Goal: Transaction & Acquisition: Subscribe to service/newsletter

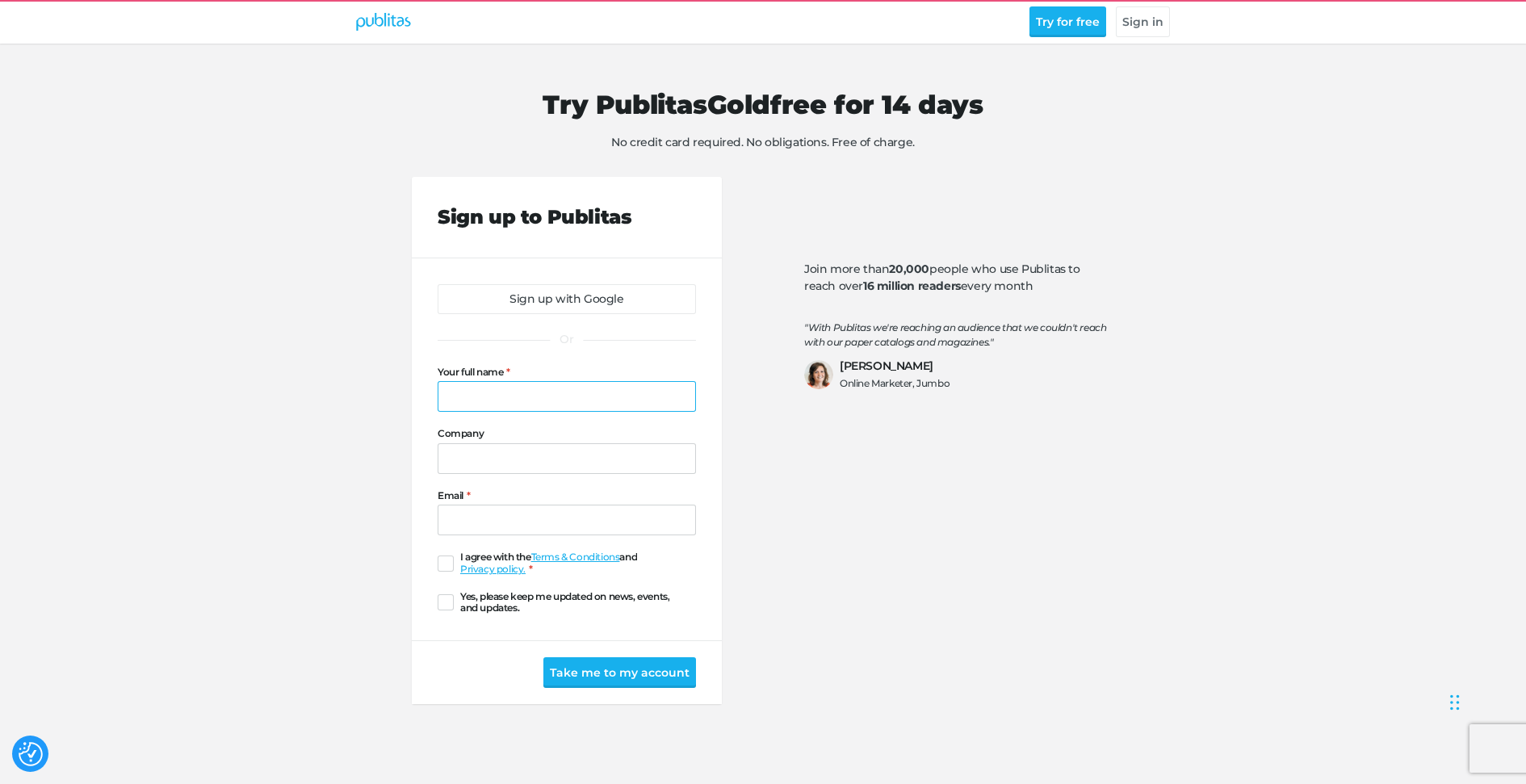
click at [558, 401] on input "Your full name" at bounding box center [567, 396] width 259 height 31
type input "[PERSON_NAME] Happy Path"
click at [592, 456] on input "Company" at bounding box center [567, 458] width 259 height 31
type input "Happy Path"
click at [518, 506] on input "Email" at bounding box center [567, 520] width 259 height 31
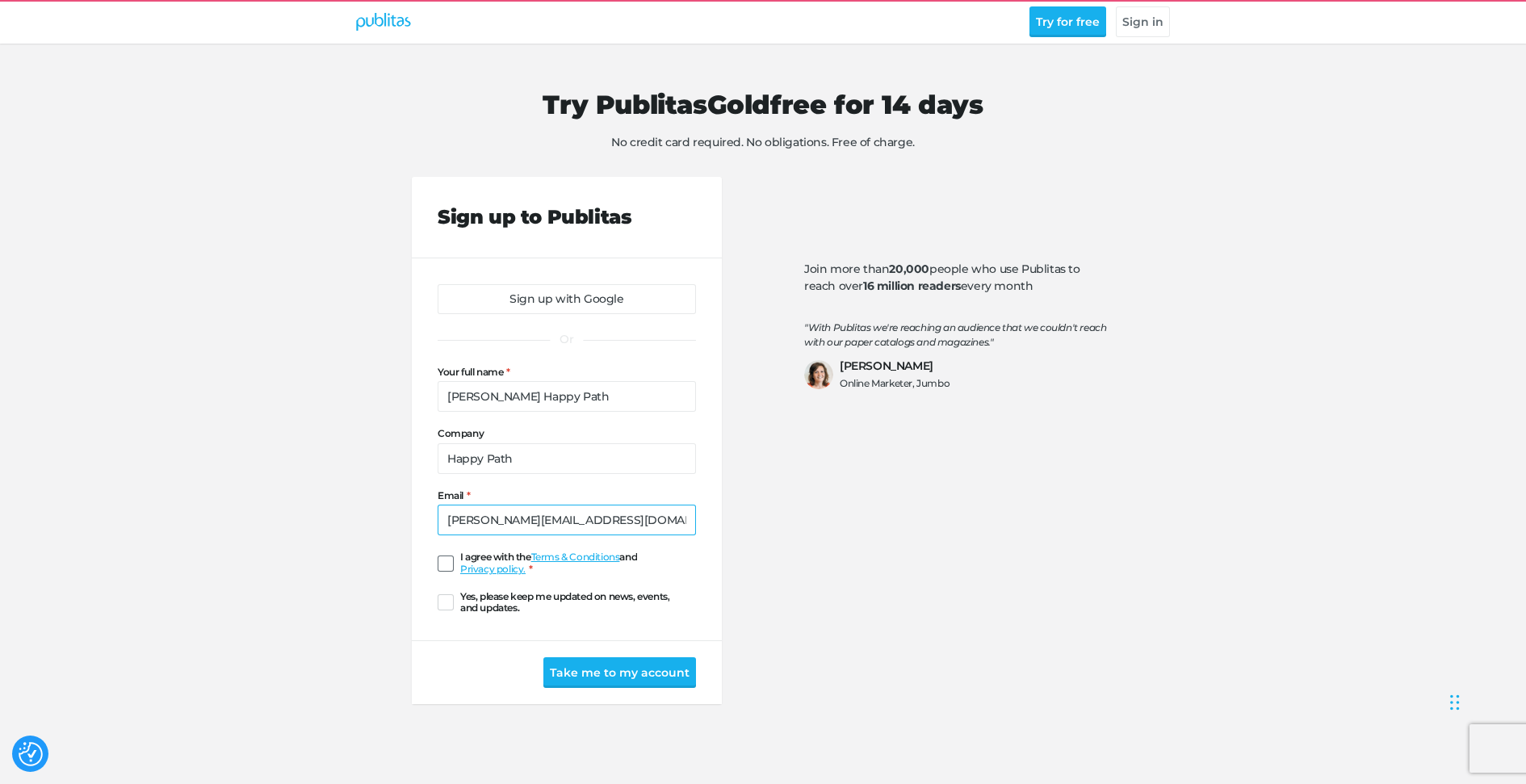
type input "[PERSON_NAME][EMAIL_ADDRESS][DOMAIN_NAME]"
click at [438, 564] on span at bounding box center [445, 563] width 16 height 16
click at [437, 564] on input "I agree with the Terms & Conditions and Privacy policy." at bounding box center [437, 564] width 0 height 0
click at [448, 610] on span at bounding box center [445, 601] width 16 height 16
click at [437, 602] on input "Yes, please keep me updated on news, events, and updates." at bounding box center [437, 602] width 0 height 0
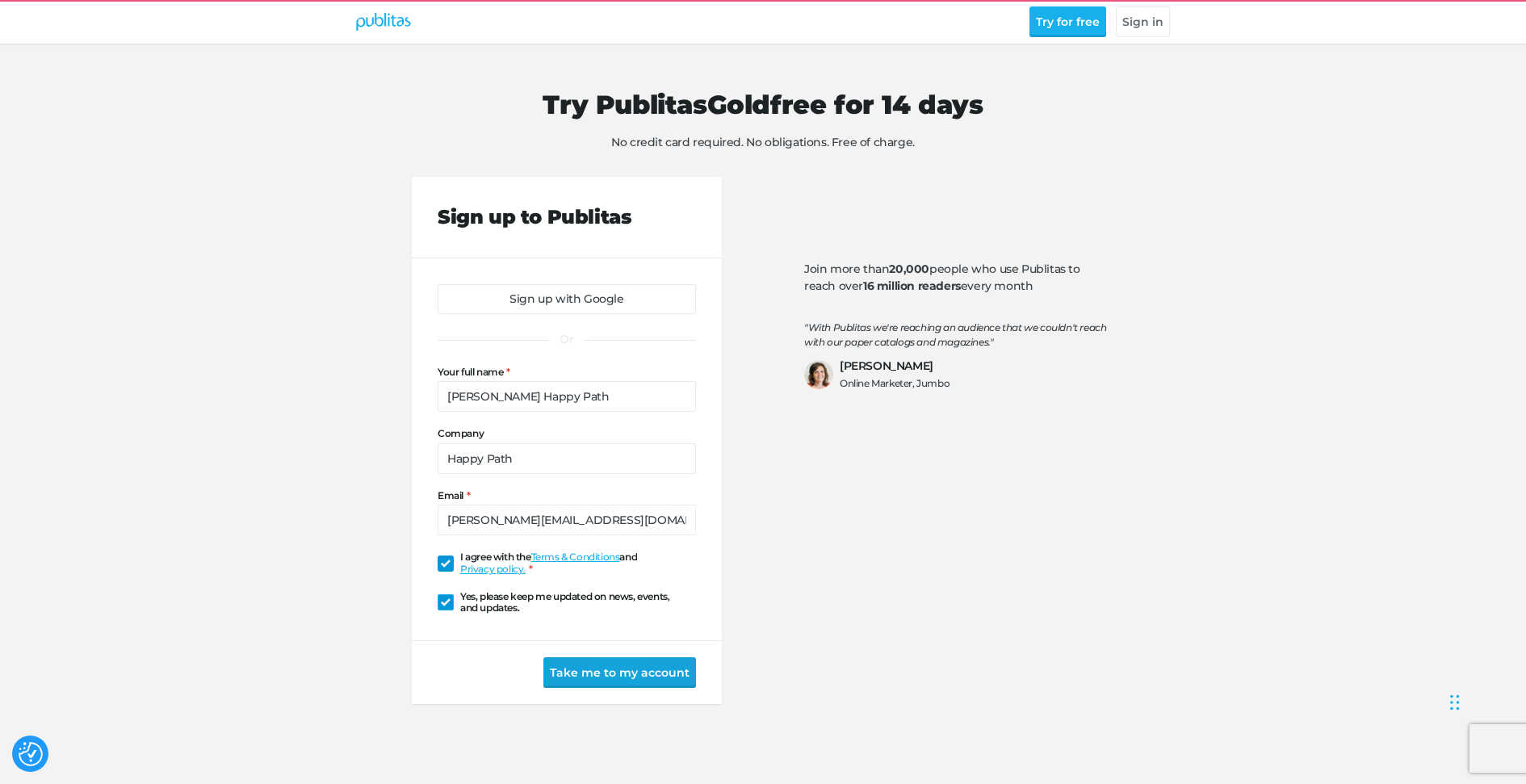
click at [654, 683] on button "Take me to my account" at bounding box center [619, 673] width 153 height 31
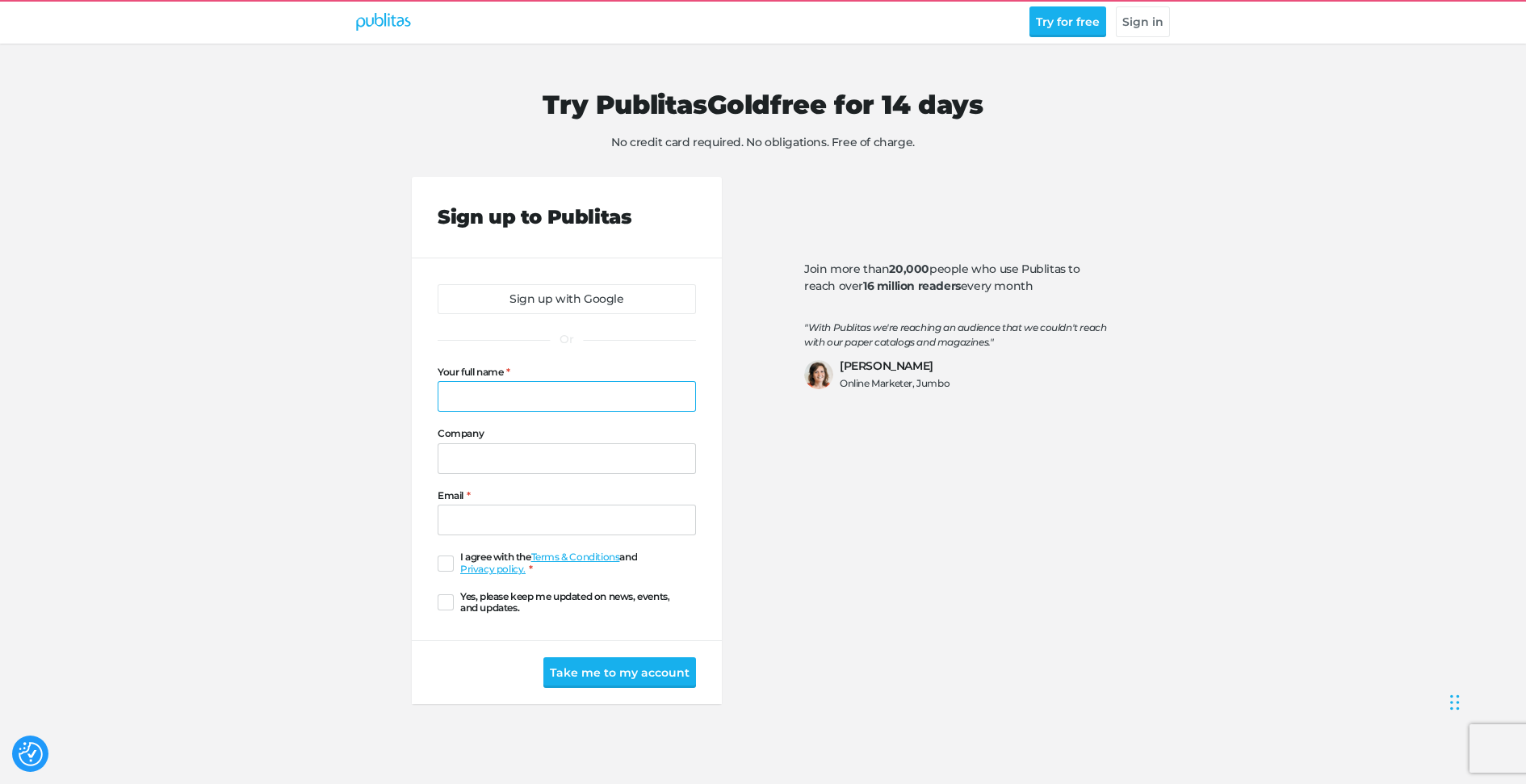
click at [566, 404] on input "Your full name" at bounding box center [567, 396] width 259 height 31
type input "Gisele"
type input "Gisele 2"
type input "Gisele+007@publitas.com"
click at [448, 565] on span at bounding box center [445, 563] width 16 height 16
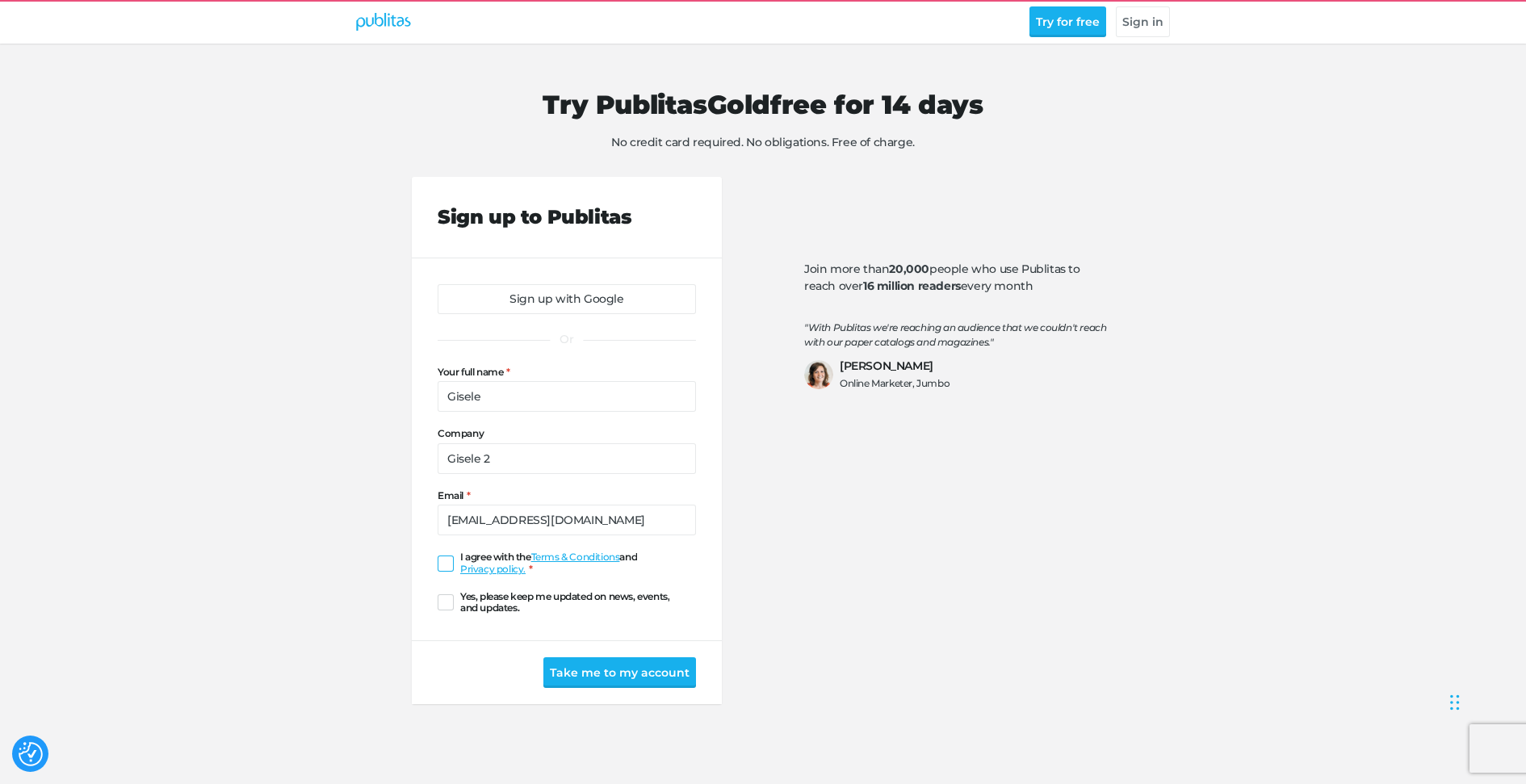
click at [437, 564] on input "I agree with the Terms & Conditions and Privacy policy." at bounding box center [437, 564] width 0 height 0
drag, startPoint x: 446, startPoint y: 597, endPoint x: 471, endPoint y: 606, distance: 26.6
click at [446, 597] on span at bounding box center [445, 601] width 16 height 16
click at [437, 602] on input "Yes, please keep me updated on news, events, and updates." at bounding box center [437, 602] width 0 height 0
click at [643, 661] on button "Take me to my account" at bounding box center [619, 673] width 153 height 31
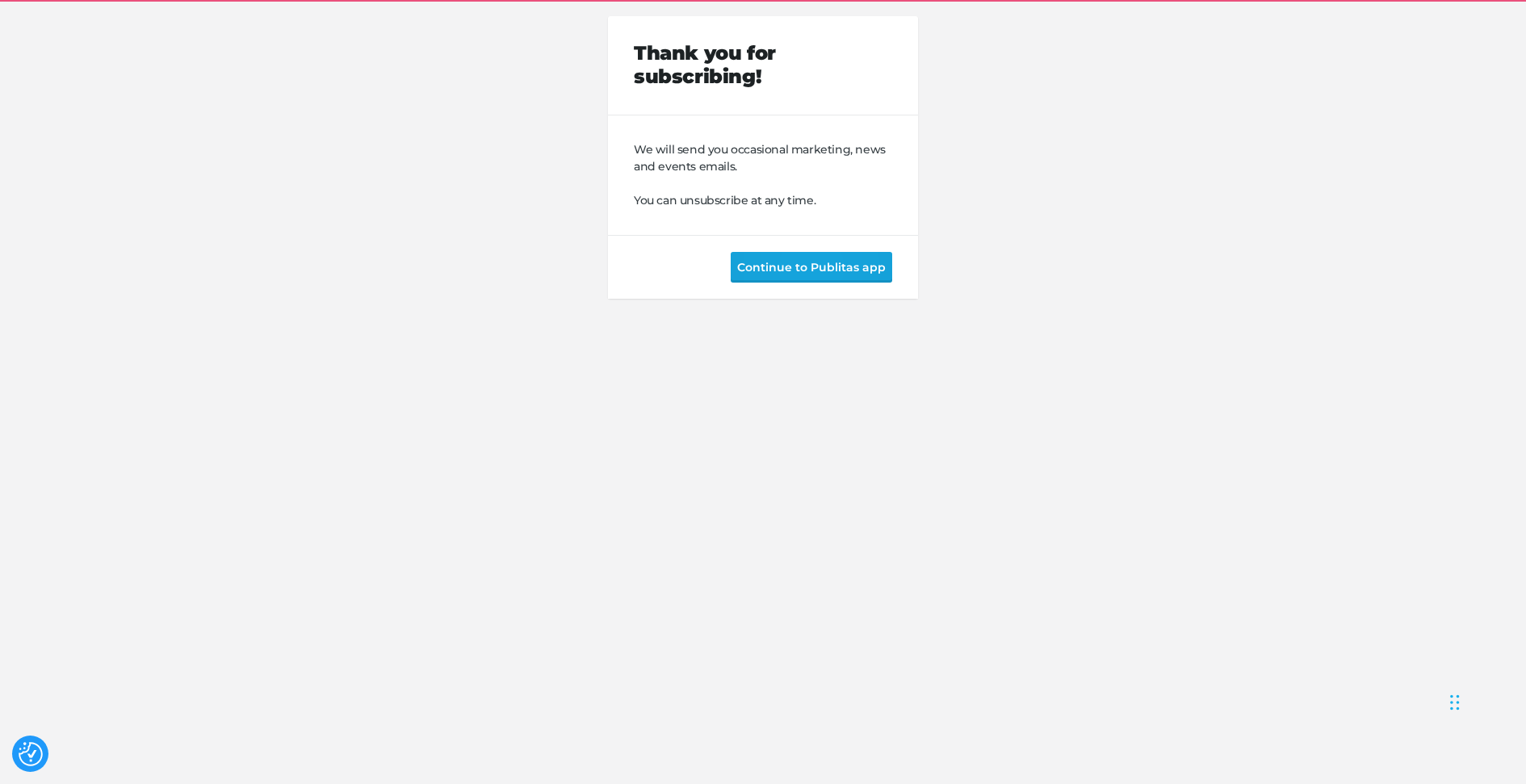
click at [763, 255] on button "Continue to Publitas app" at bounding box center [811, 267] width 161 height 31
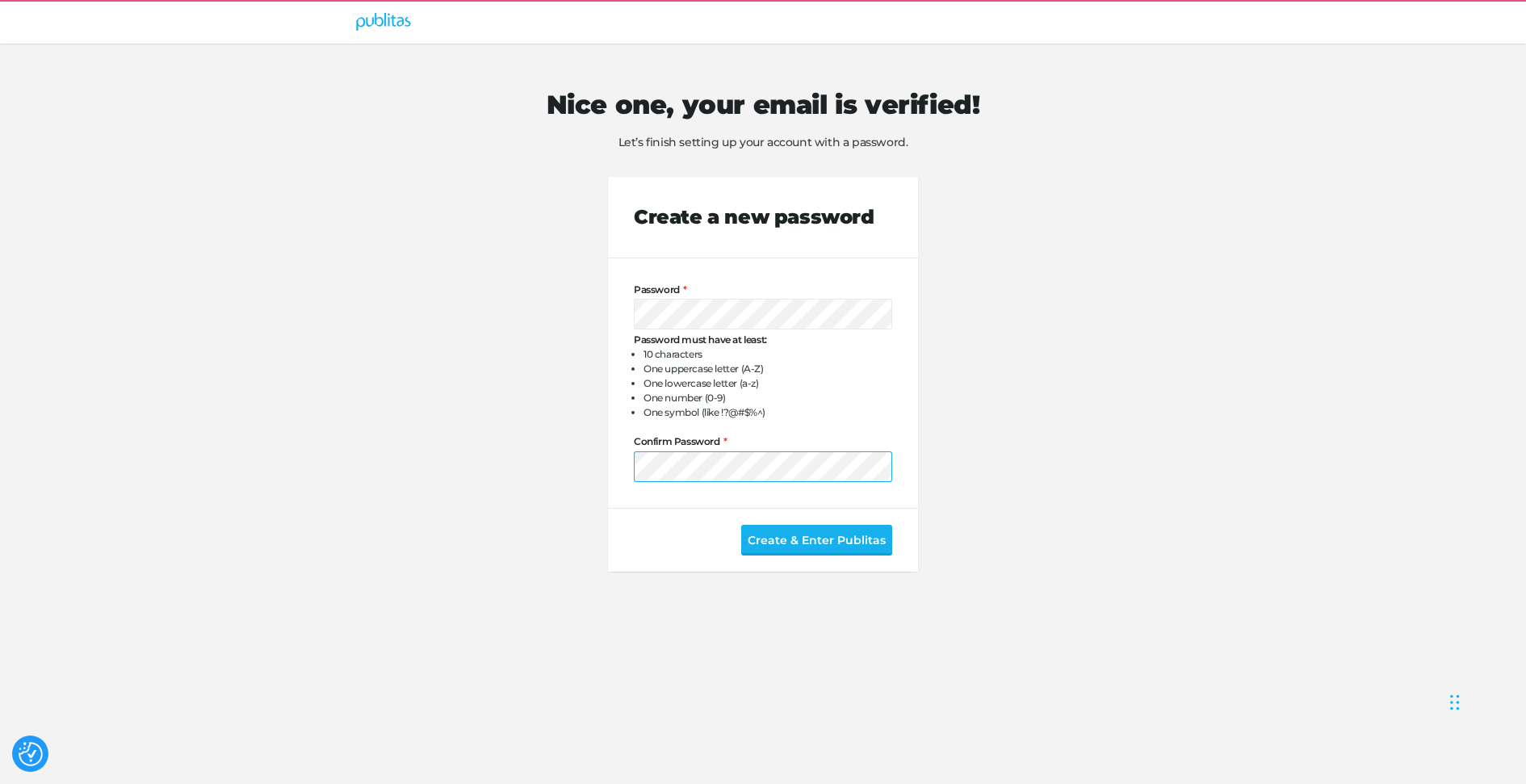
click at [741, 525] on button "Create & Enter Publitas" at bounding box center [816, 540] width 151 height 31
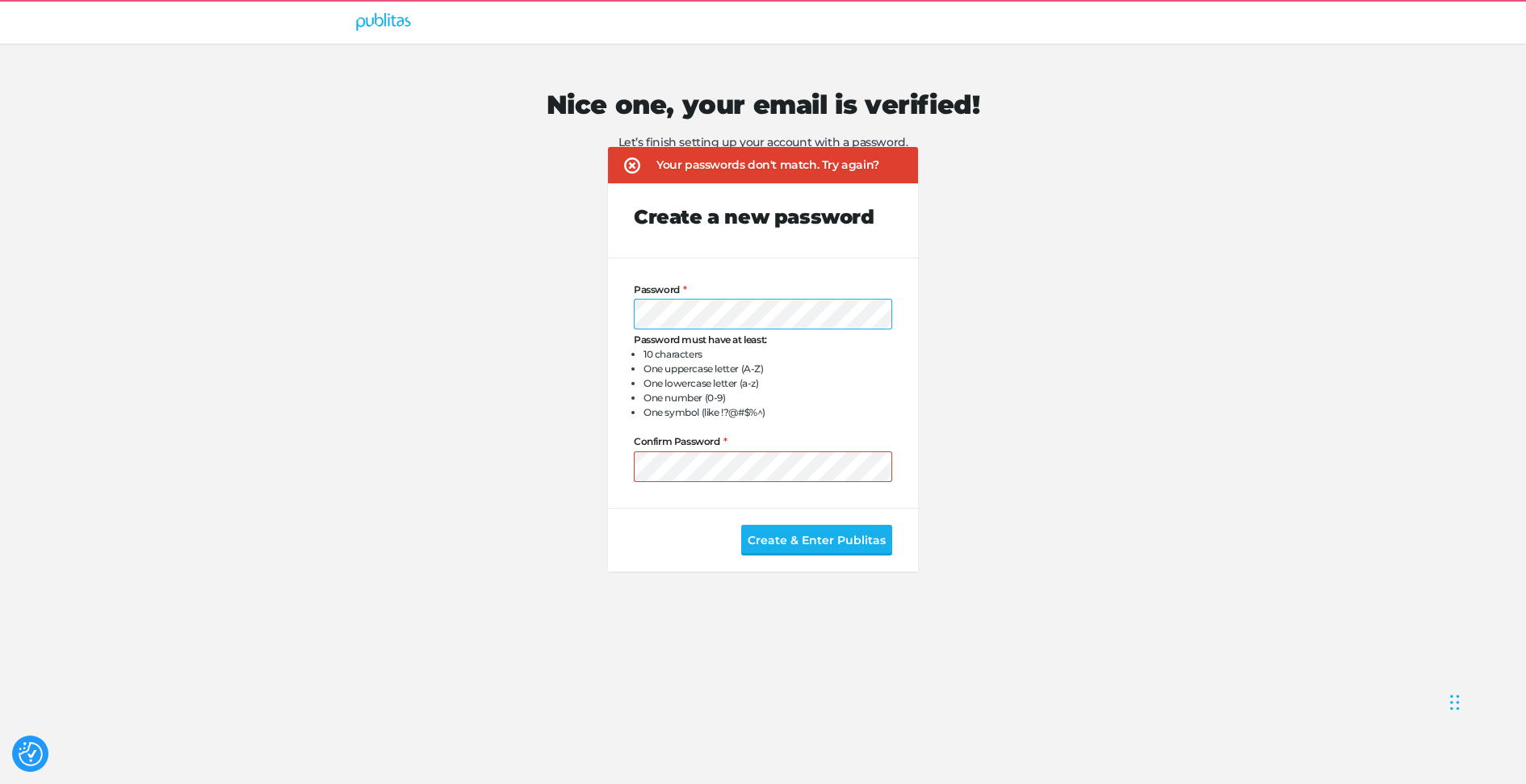
click at [531, 311] on div "Nice one, your email is verified! Let’s finish setting up your account with a p…" at bounding box center [763, 302] width 827 height 604
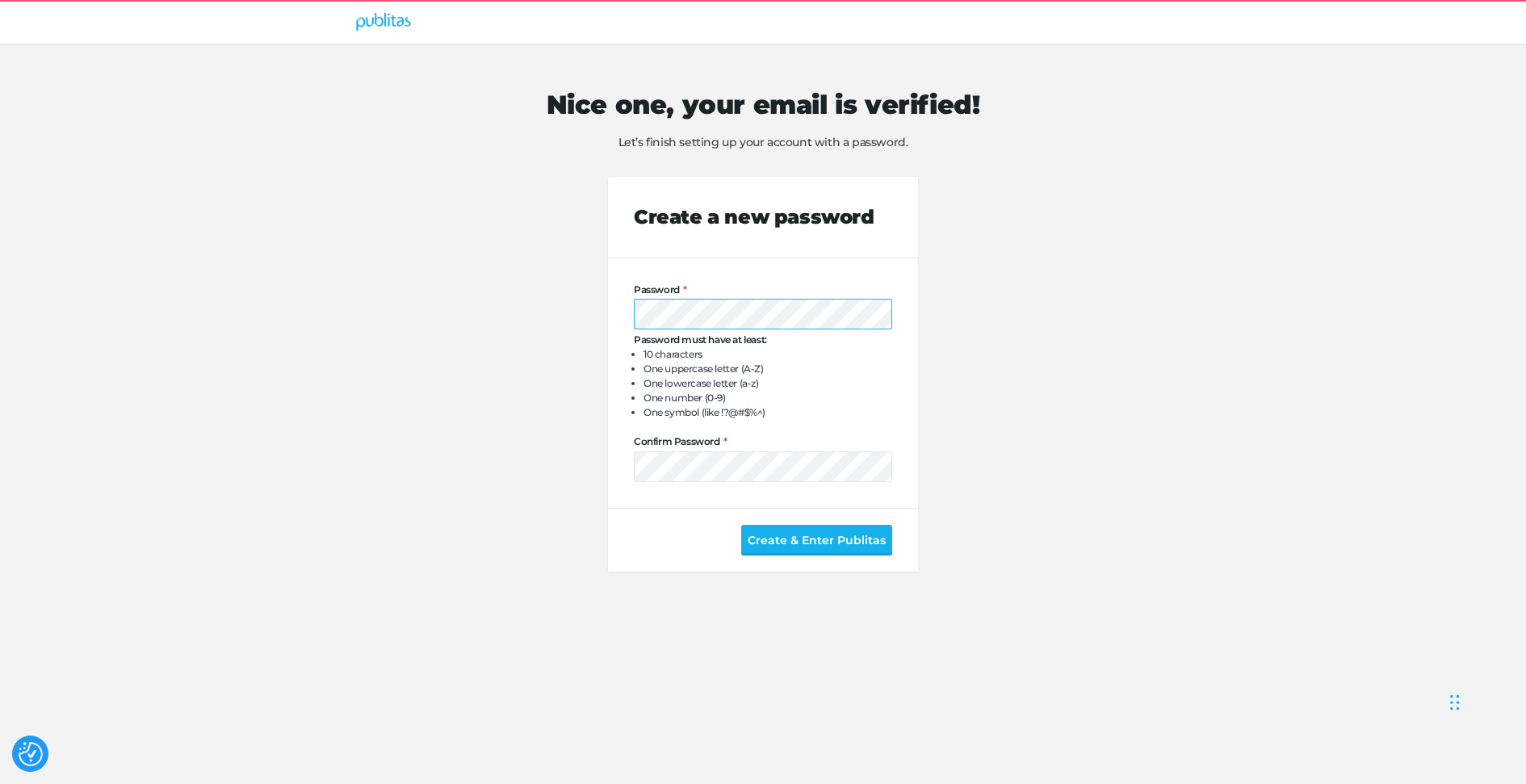
click at [741, 525] on button "Create & Enter Publitas" at bounding box center [816, 540] width 151 height 31
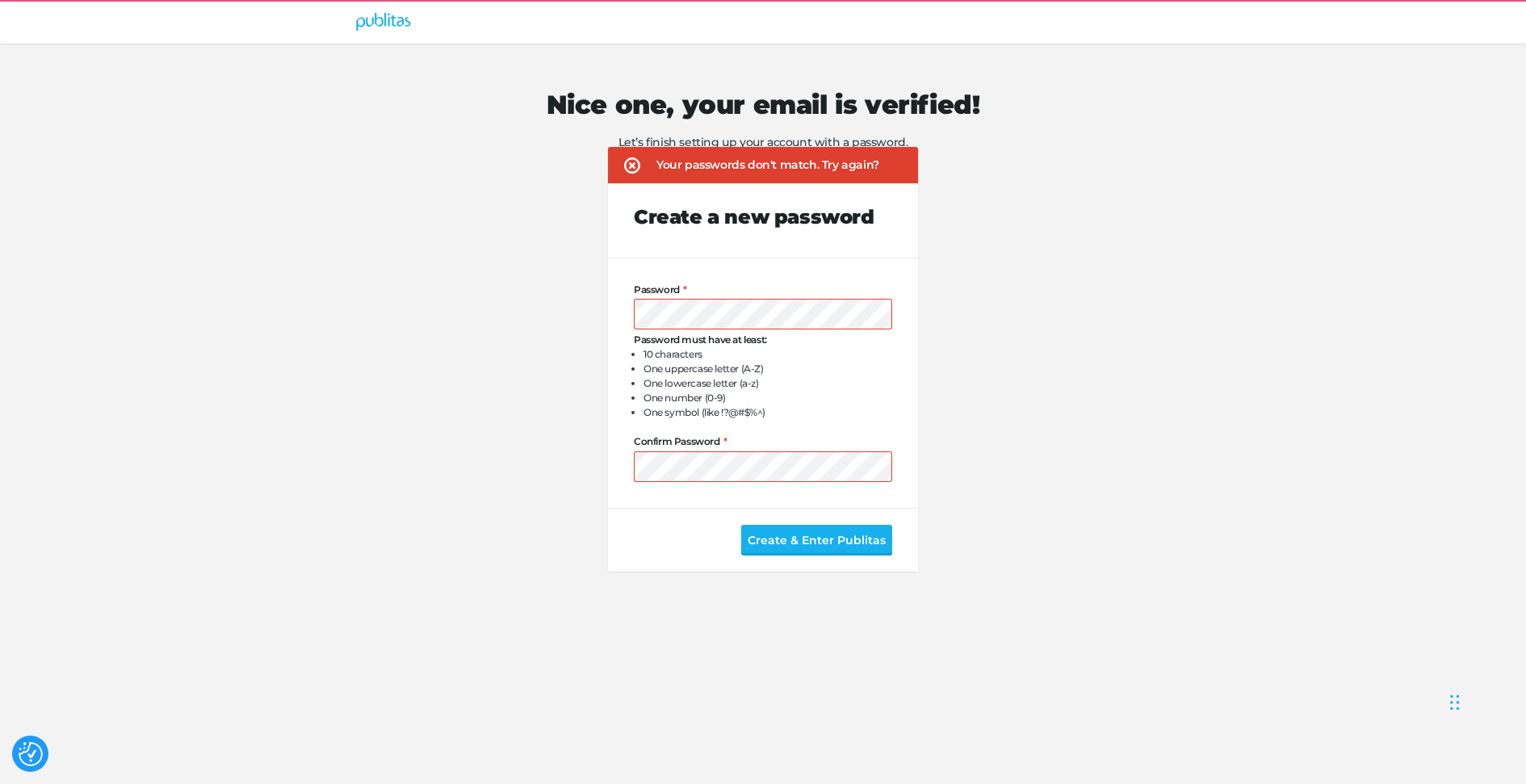
click at [1125, 332] on div "Nice one, your email is verified! Let’s finish setting up your account with a p…" at bounding box center [763, 302] width 827 height 604
click at [577, 464] on div "Nice one, your email is verified! Let’s finish setting up your account with a p…" at bounding box center [763, 302] width 827 height 604
click at [615, 471] on form "Password Password must have at least: 10 characters One uppercase letter (A-Z) …" at bounding box center [763, 415] width 310 height 313
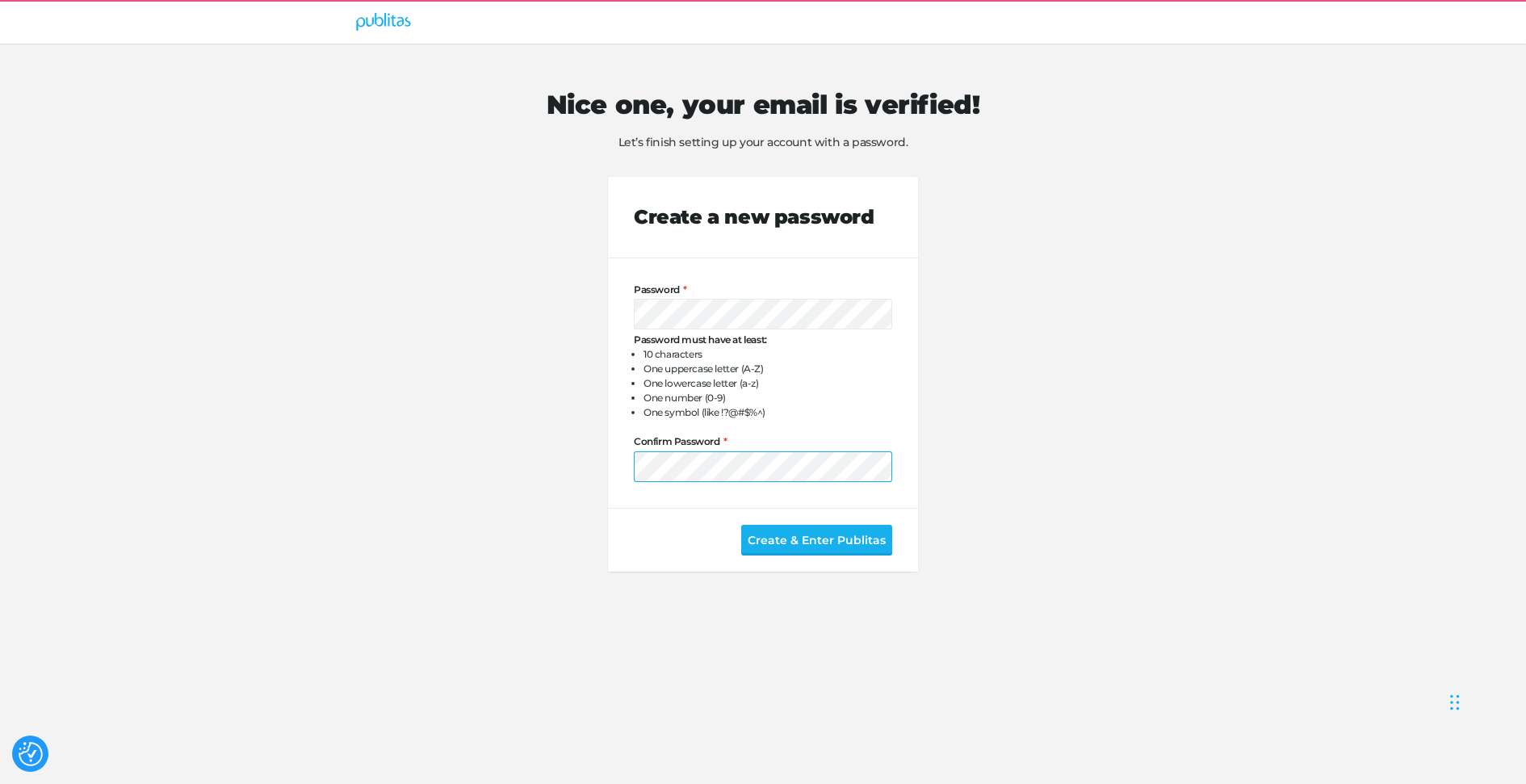
click at [741, 525] on button "Create & Enter Publitas" at bounding box center [816, 540] width 151 height 31
